Goal: Information Seeking & Learning: Learn about a topic

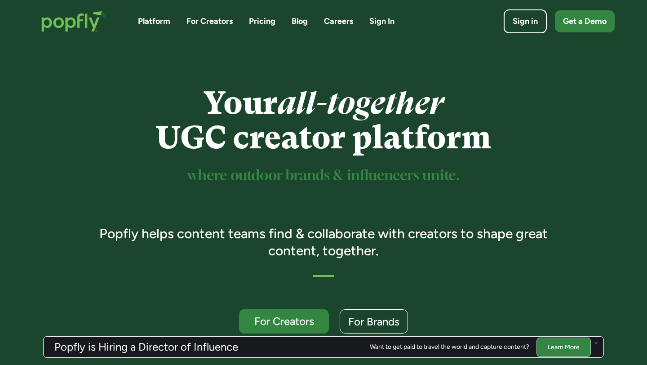
click at [596, 341] on img at bounding box center [597, 343] width 4 height 4
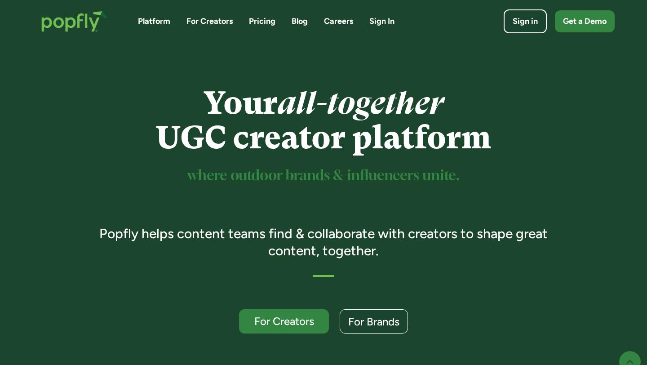
scroll to position [174, 0]
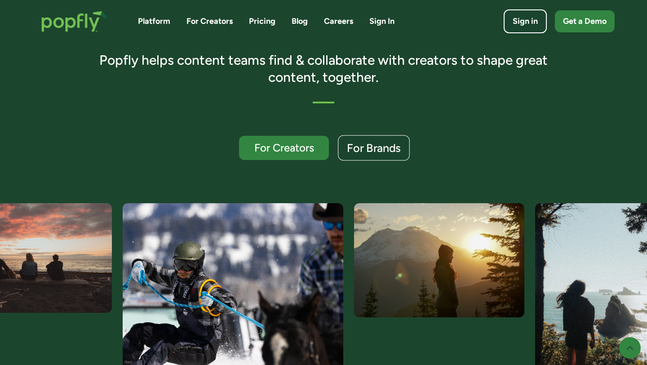
click at [380, 147] on div "For Brands" at bounding box center [374, 148] width 54 height 12
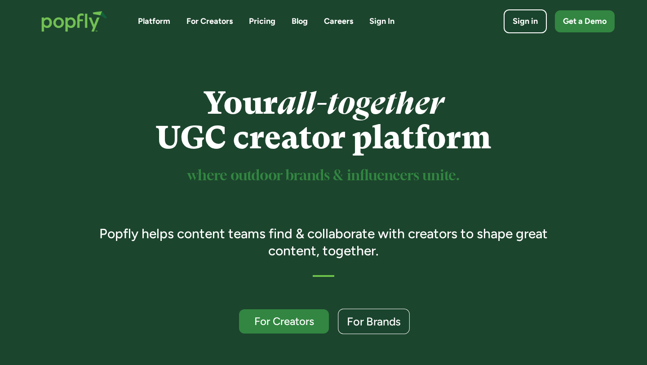
click at [373, 331] on link "For Brands" at bounding box center [374, 322] width 72 height 26
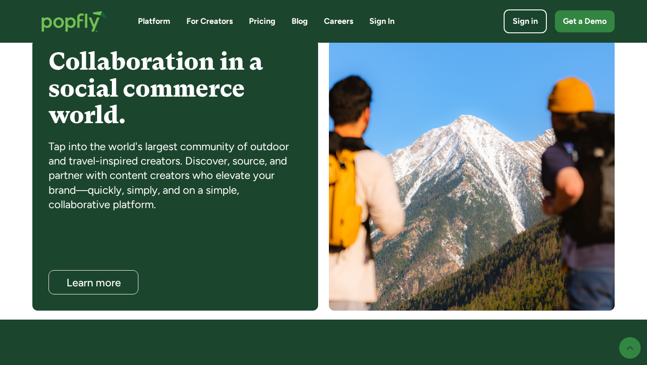
scroll to position [750, 0]
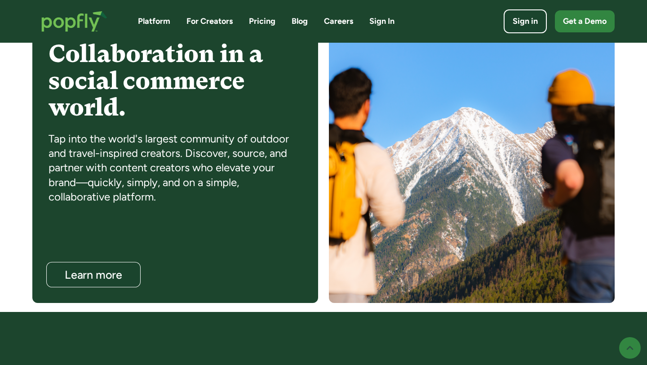
click at [115, 283] on link "Learn more" at bounding box center [93, 275] width 94 height 26
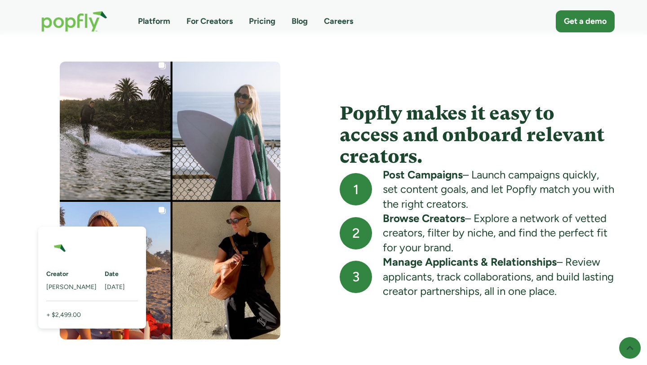
scroll to position [798, 0]
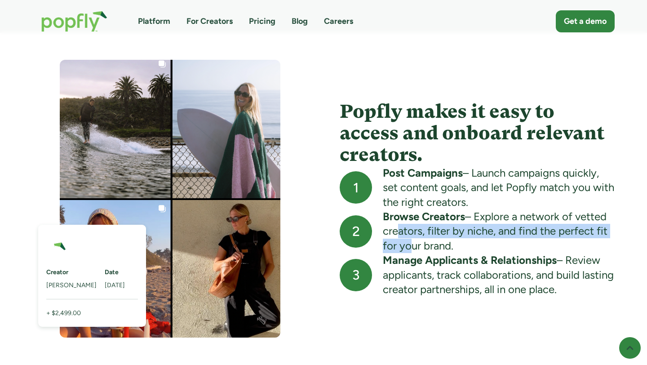
drag, startPoint x: 392, startPoint y: 232, endPoint x: 408, endPoint y: 247, distance: 22.0
click at [408, 247] on div "Browse Creators – Explore a network of vetted creators, filter by niche, and fi…" at bounding box center [499, 231] width 232 height 44
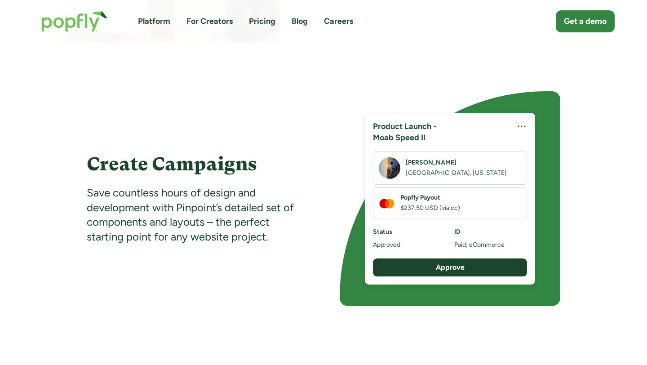
scroll to position [1087, 0]
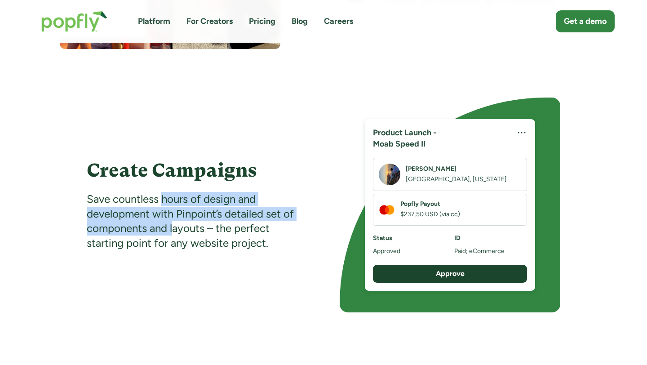
drag, startPoint x: 165, startPoint y: 201, endPoint x: 179, endPoint y: 236, distance: 38.1
click at [179, 236] on div "Save countless hours of design and development with Pinpoint’s detailed set of …" at bounding box center [197, 221] width 221 height 58
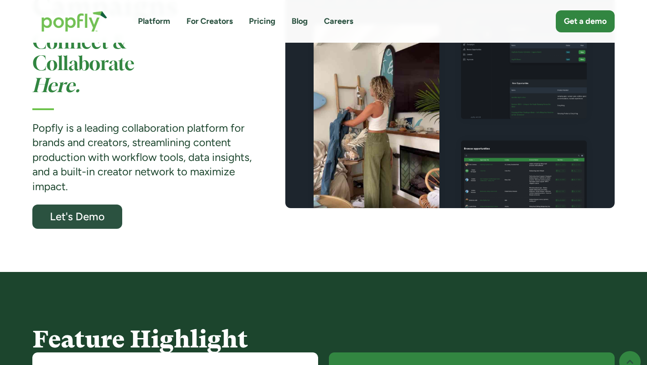
scroll to position [0, 0]
